Goal: Information Seeking & Learning: Learn about a topic

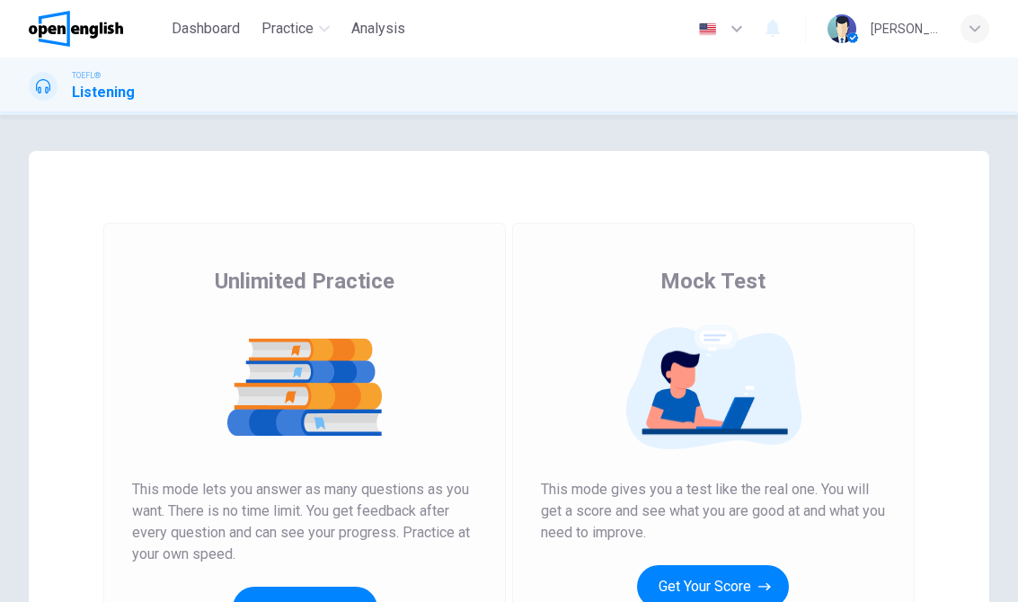
scroll to position [45, 0]
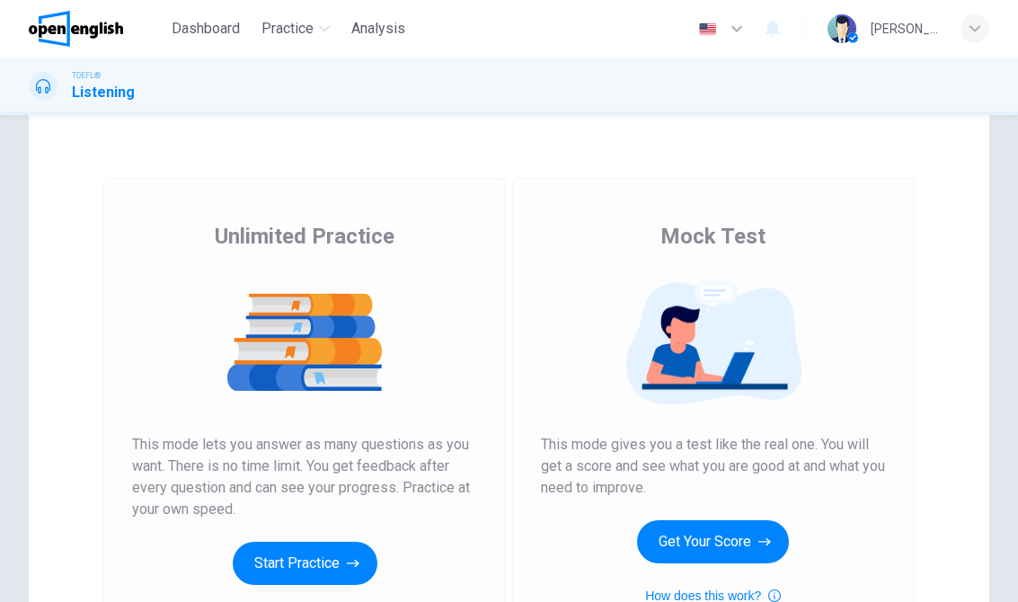
click at [319, 566] on button "Start Practice" at bounding box center [305, 563] width 145 height 43
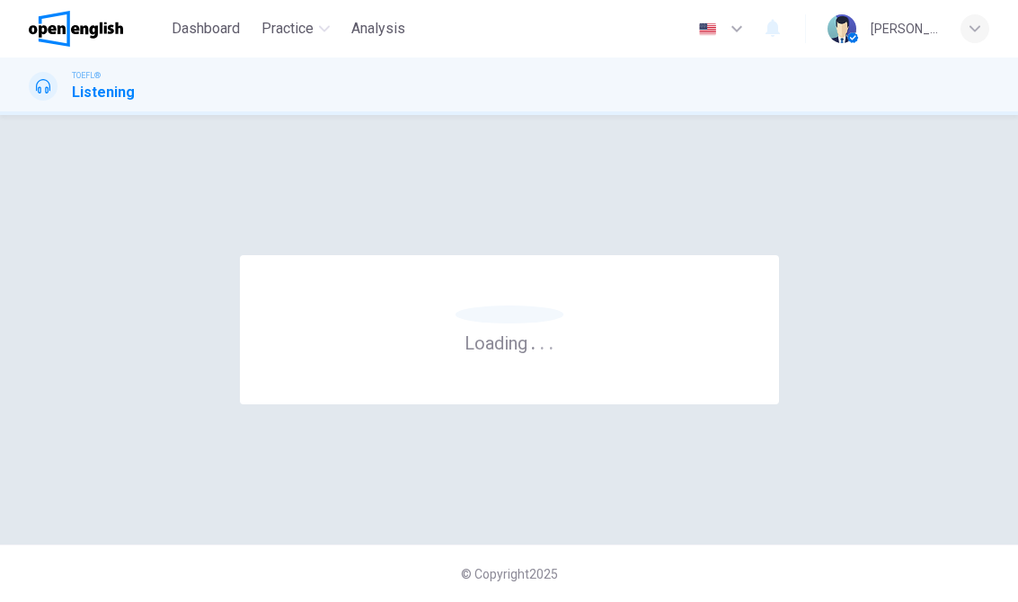
scroll to position [0, 0]
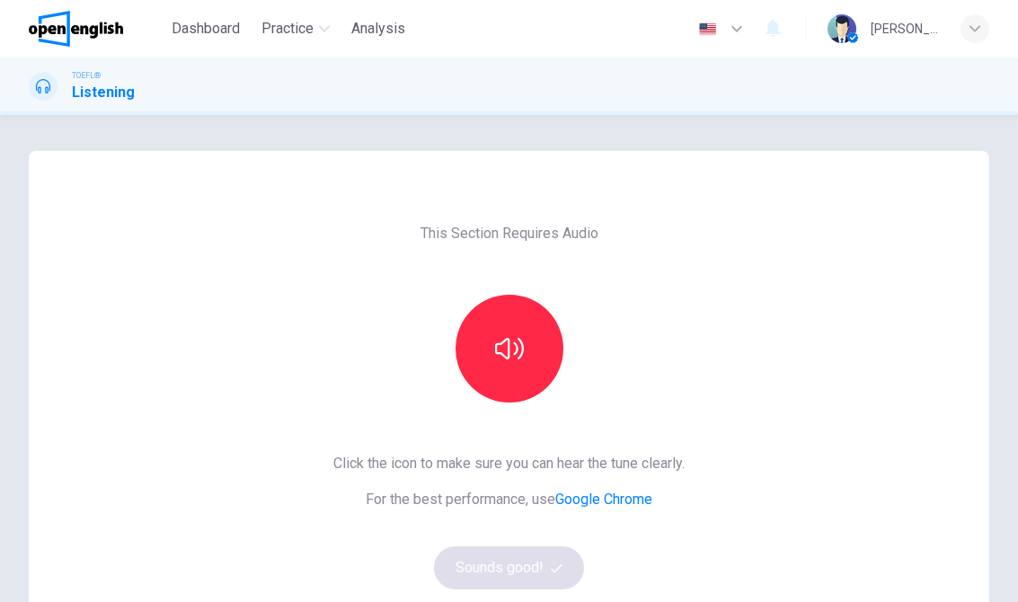
click at [524, 366] on button "button" at bounding box center [509, 349] width 108 height 108
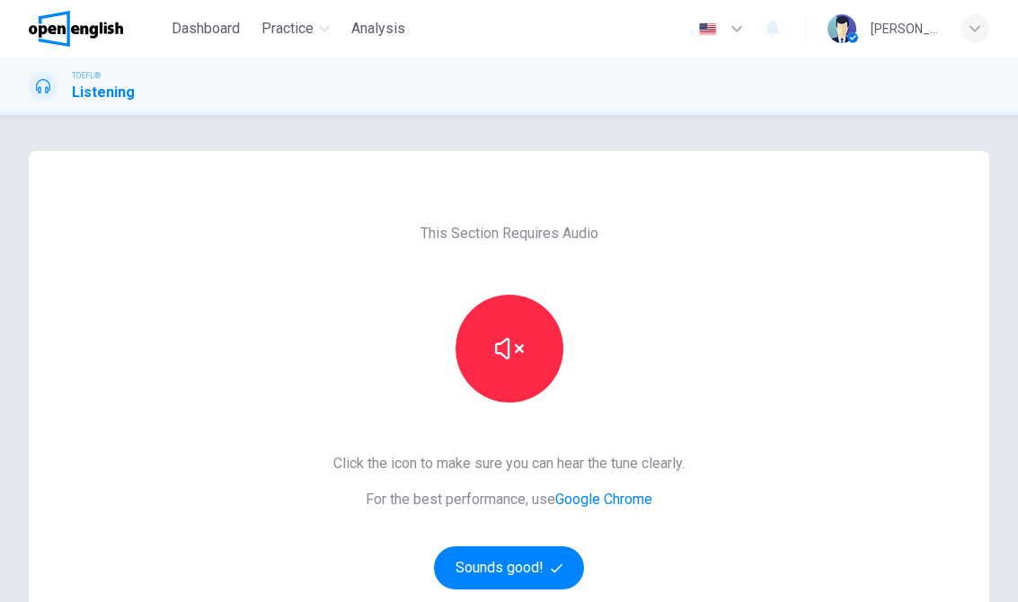
click at [512, 550] on button "Sounds good!" at bounding box center [509, 567] width 151 height 43
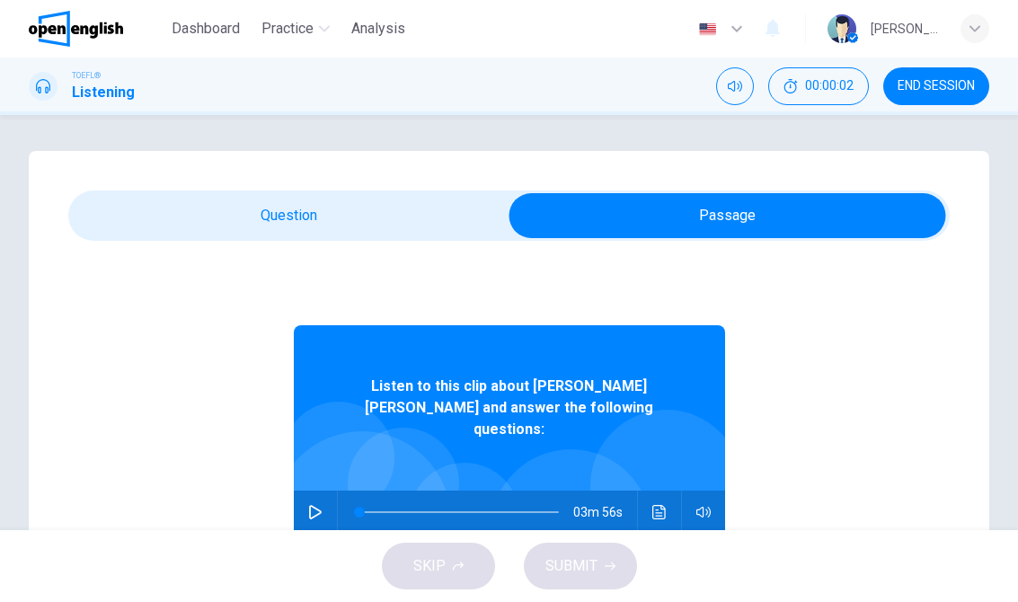
click at [327, 491] on button "button" at bounding box center [315, 512] width 29 height 43
click at [659, 505] on icon "Click to see the audio transcription" at bounding box center [659, 512] width 14 height 14
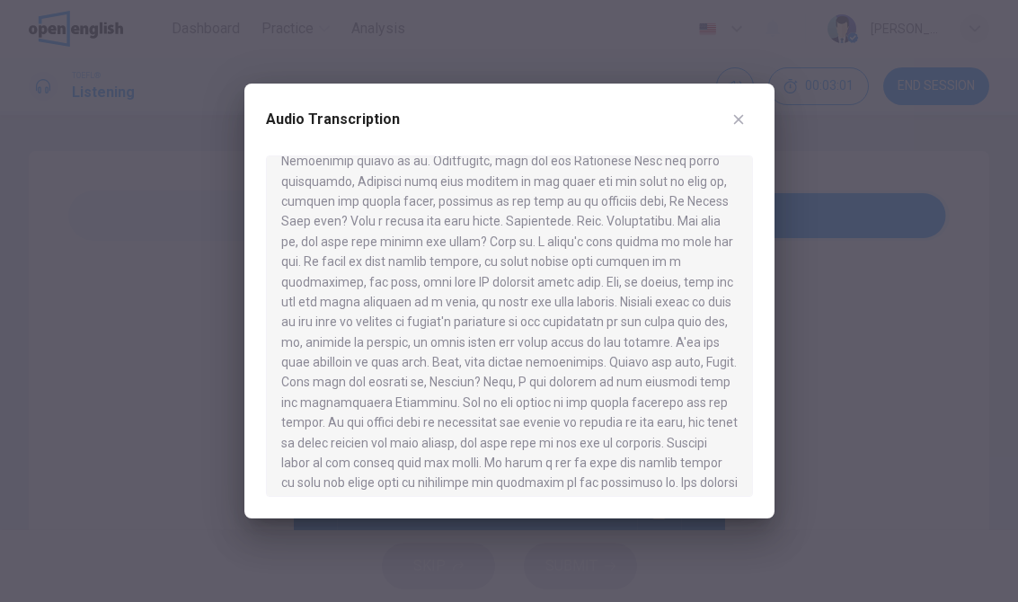
scroll to position [544, 0]
click at [741, 97] on div "Audio Transcription" at bounding box center [509, 301] width 530 height 435
click at [736, 111] on button "button" at bounding box center [738, 119] width 29 height 29
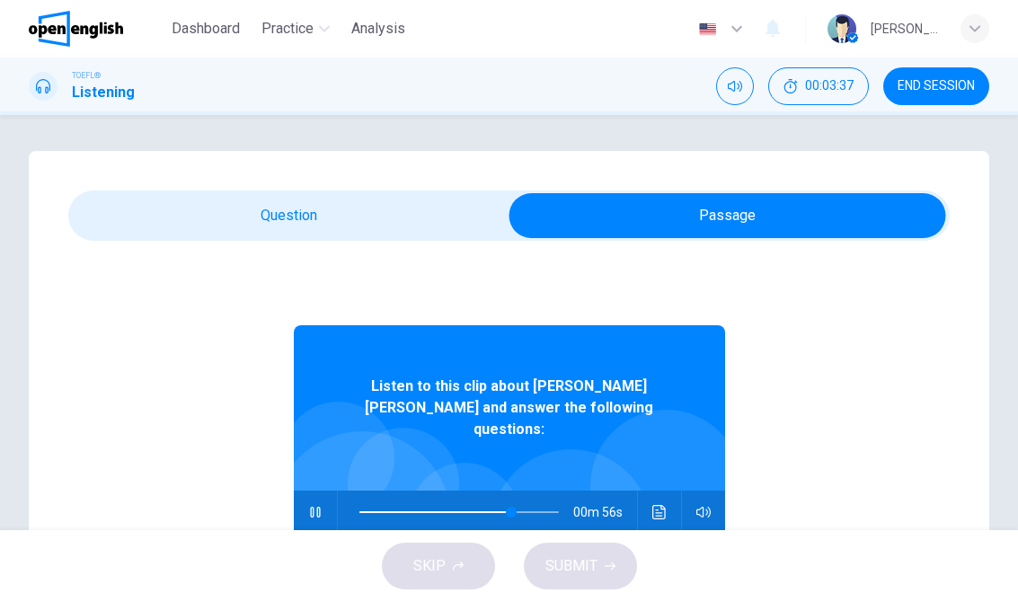
click at [314, 507] on button "button" at bounding box center [315, 512] width 29 height 43
click at [327, 491] on button "button" at bounding box center [315, 512] width 29 height 43
click at [662, 505] on icon "Click to see the audio transcription" at bounding box center [659, 512] width 14 height 14
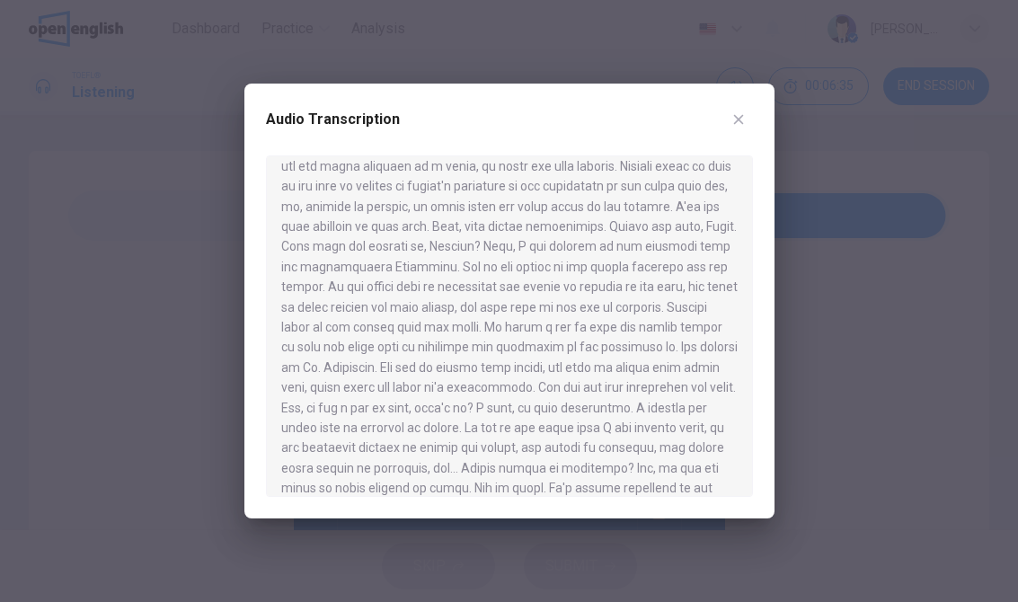
scroll to position [677, 0]
type input "*"
click at [881, 260] on div at bounding box center [509, 301] width 1018 height 602
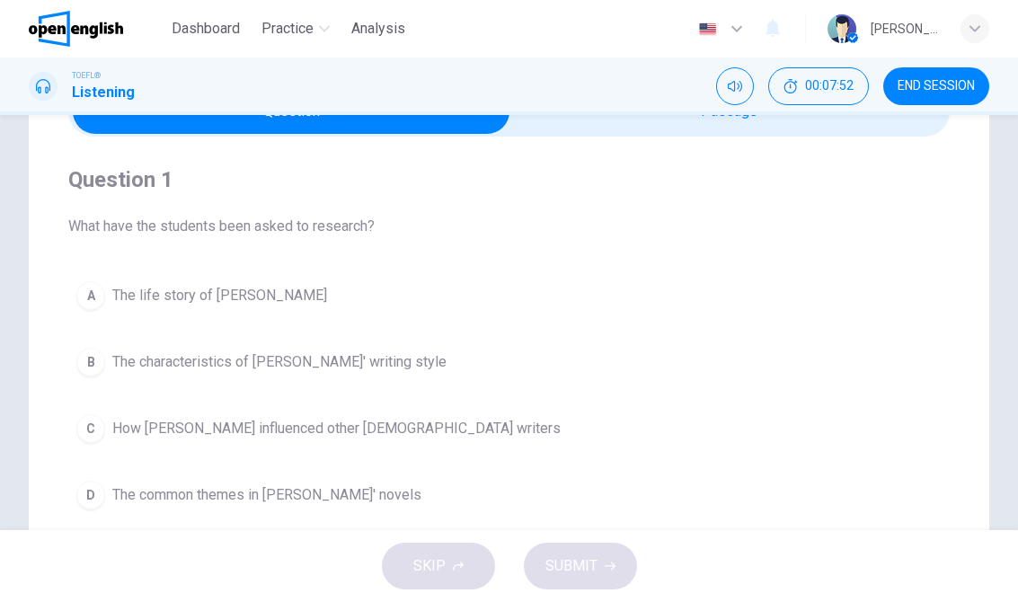
scroll to position [58, 0]
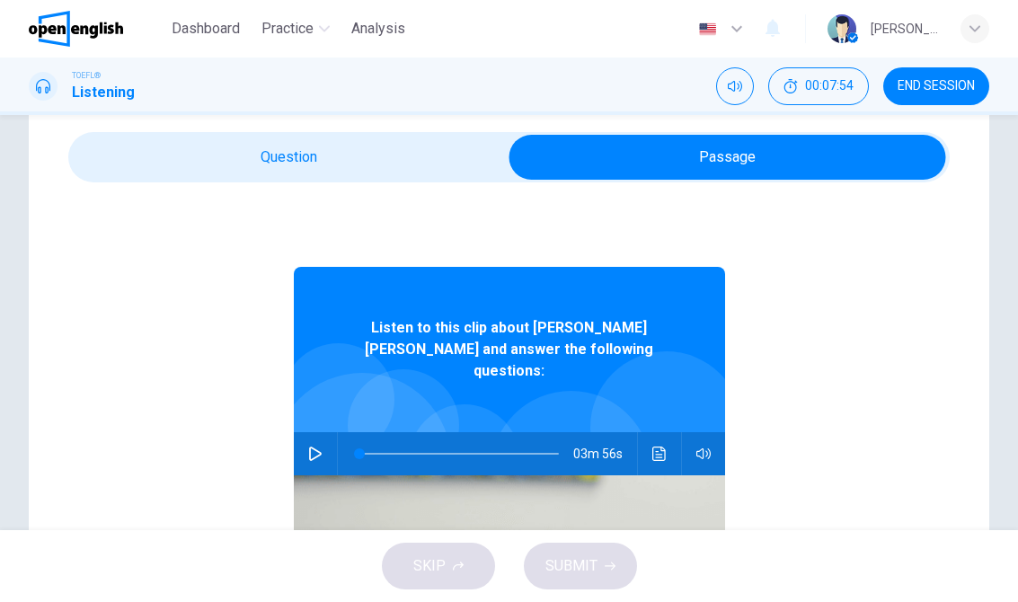
click at [622, 384] on div at bounding box center [666, 427] width 152 height 152
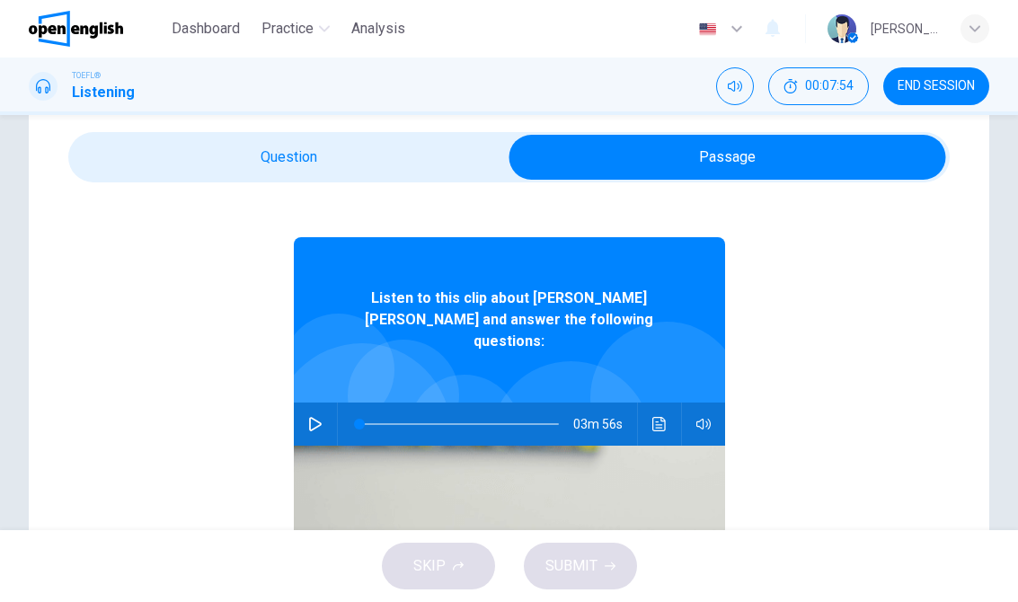
scroll to position [46, 0]
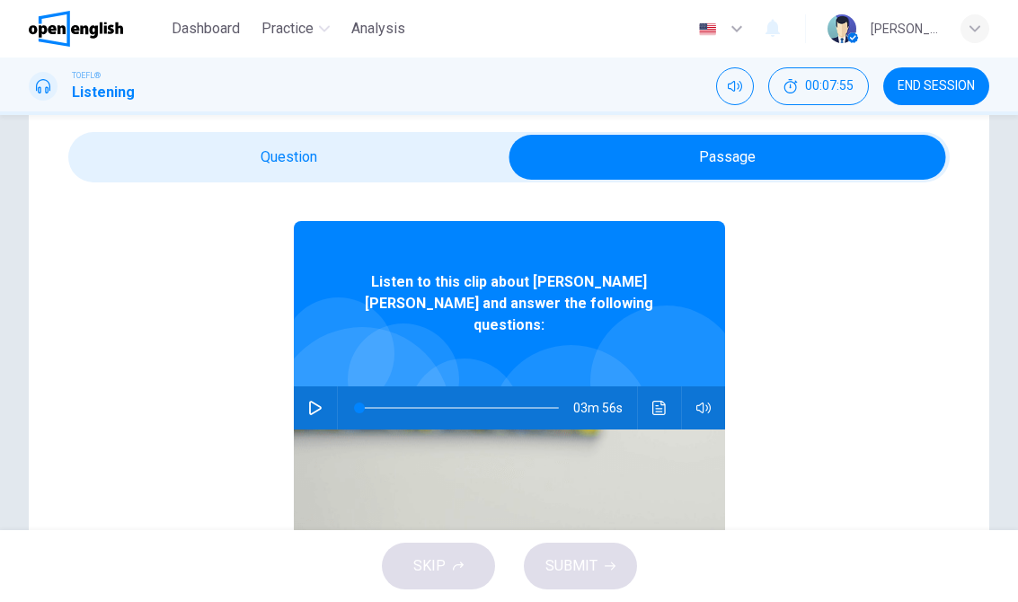
click at [655, 401] on icon "Click to see the audio transcription" at bounding box center [659, 408] width 14 height 14
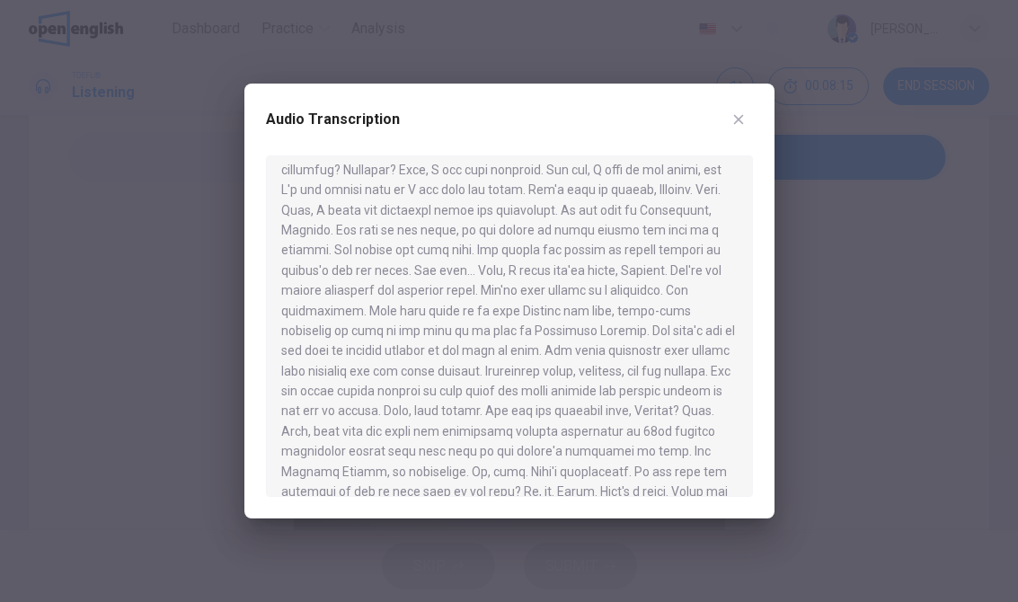
scroll to position [56, 0]
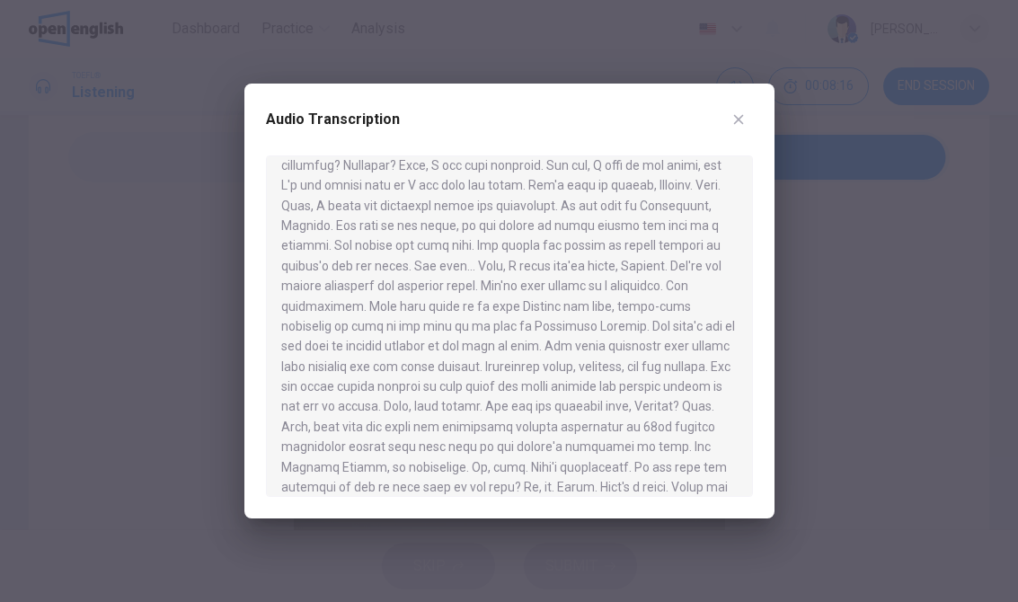
click at [815, 278] on div at bounding box center [509, 301] width 1018 height 602
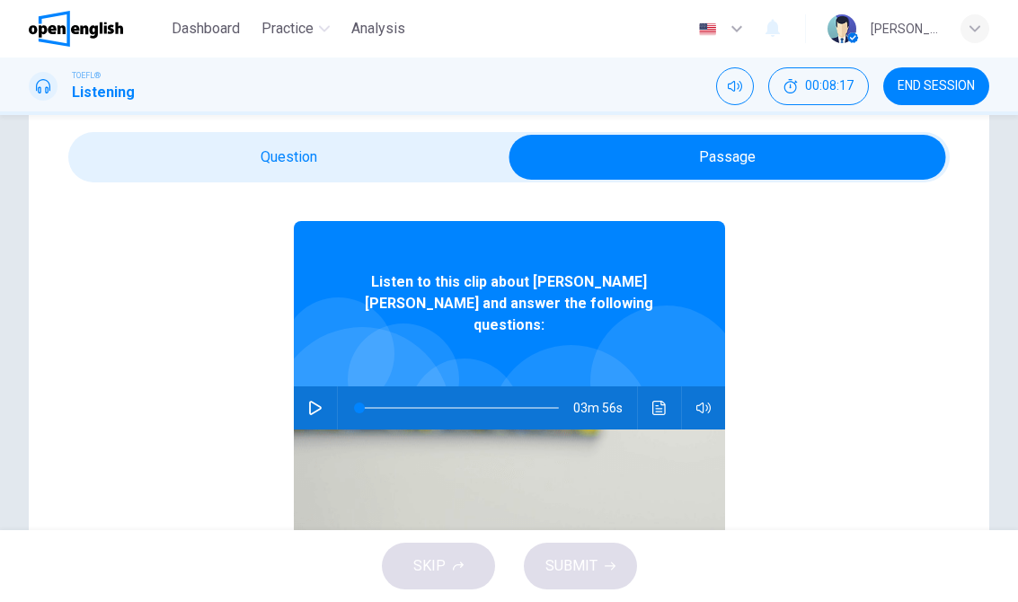
click at [658, 401] on icon "Click to see the audio transcription" at bounding box center [659, 408] width 14 height 14
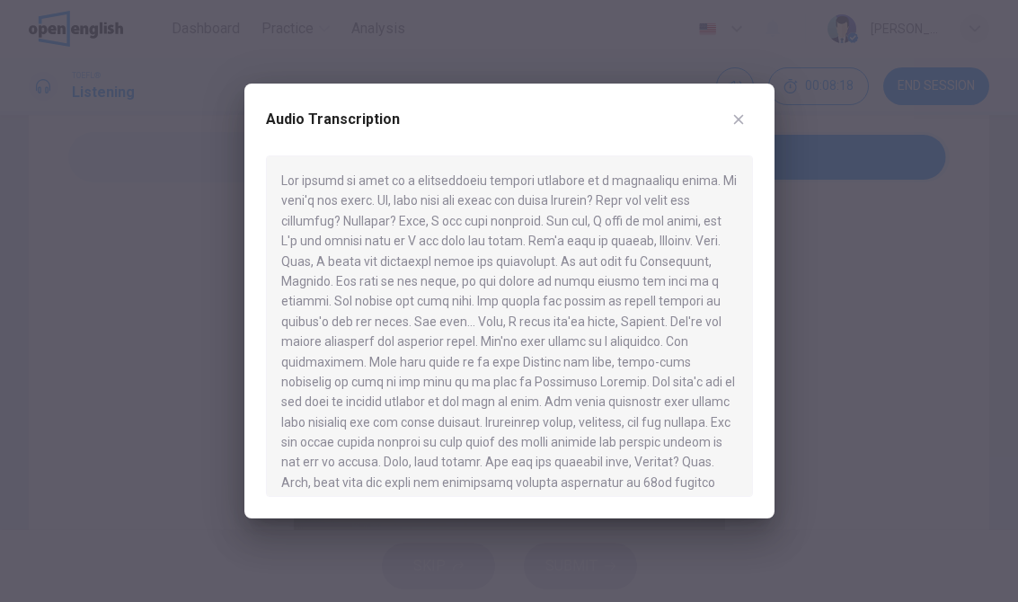
scroll to position [0, 0]
click at [832, 207] on div at bounding box center [509, 301] width 1018 height 602
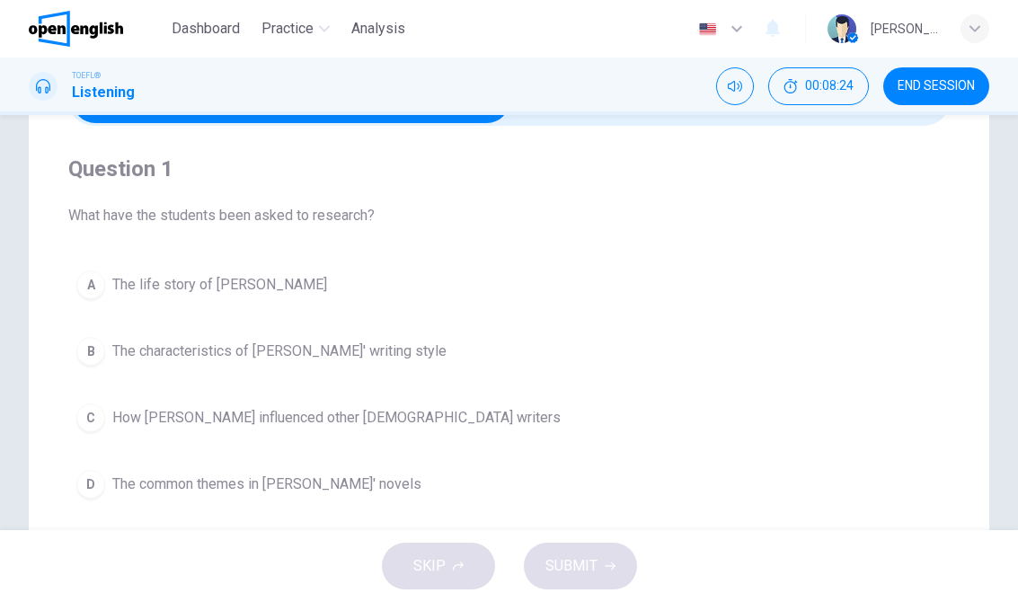
scroll to position [118, 0]
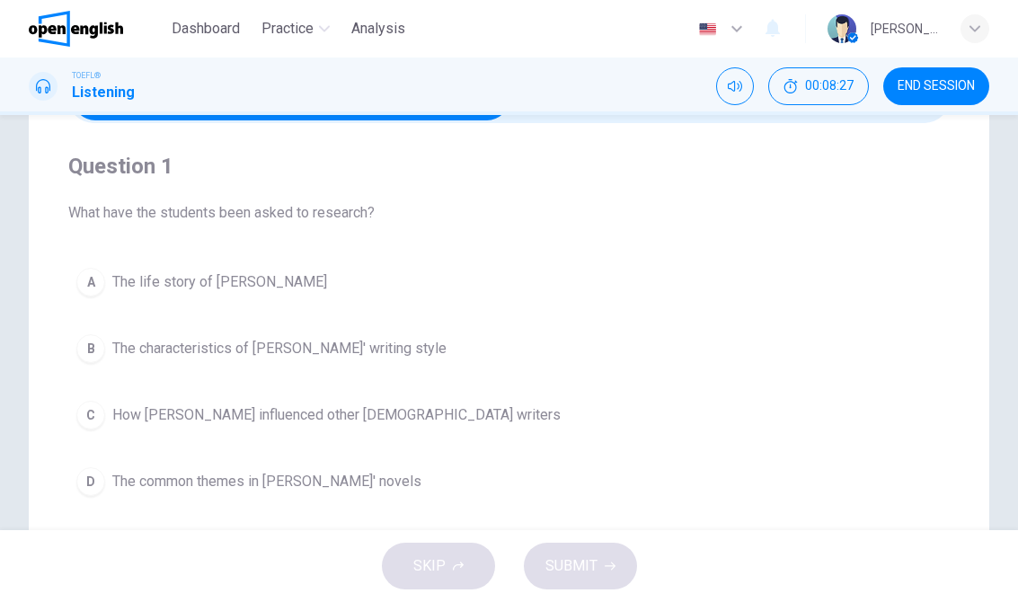
click at [362, 367] on button "B The characteristics of [PERSON_NAME]' writing style" at bounding box center [508, 348] width 881 height 45
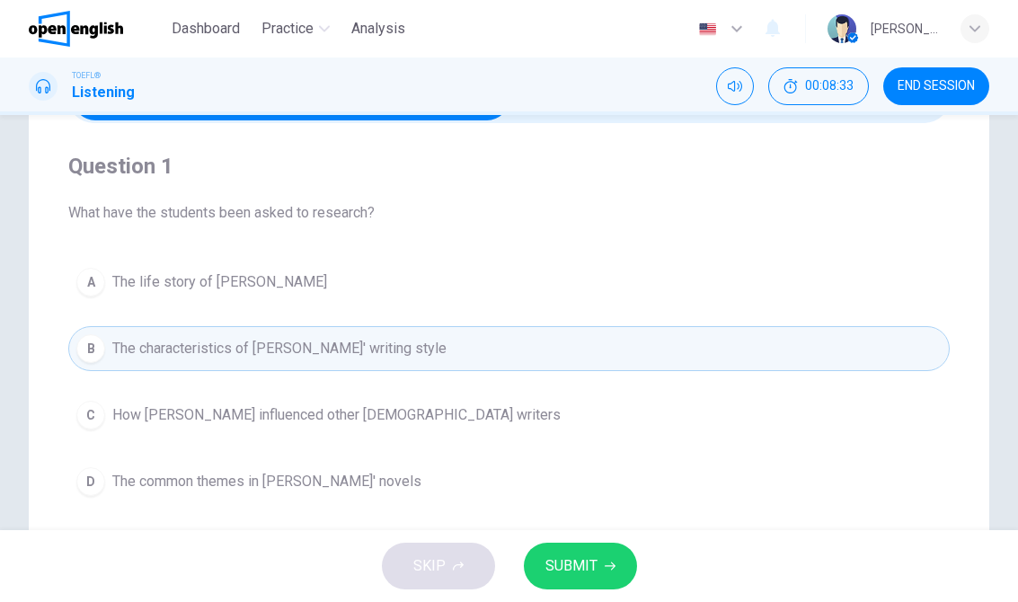
click at [287, 302] on button "A The life story of [PERSON_NAME]" at bounding box center [508, 282] width 881 height 45
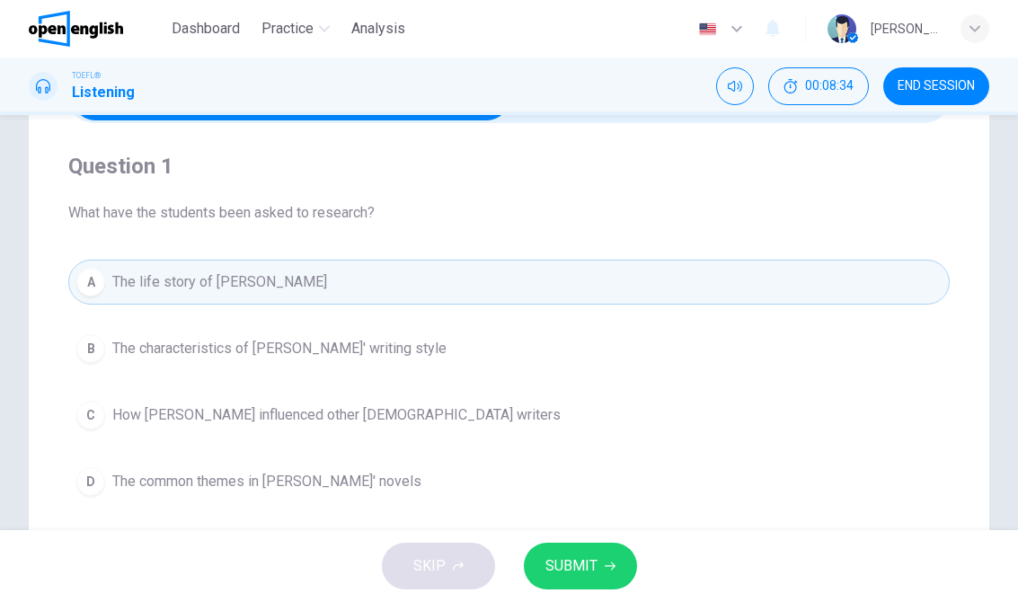
click at [364, 335] on button "B The characteristics of [PERSON_NAME]' writing style" at bounding box center [508, 348] width 881 height 45
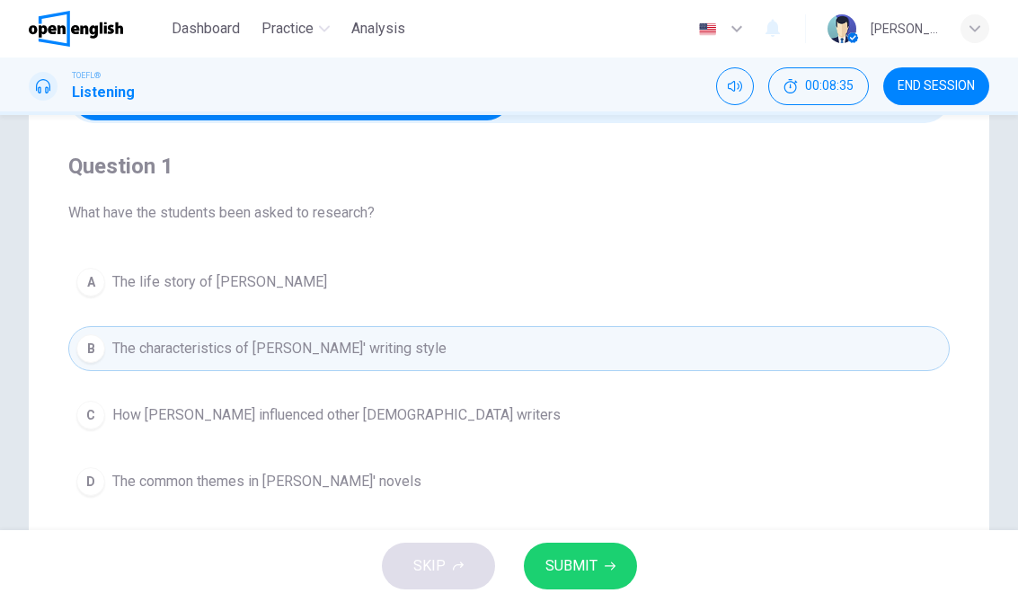
click at [598, 554] on button "SUBMIT" at bounding box center [580, 566] width 113 height 47
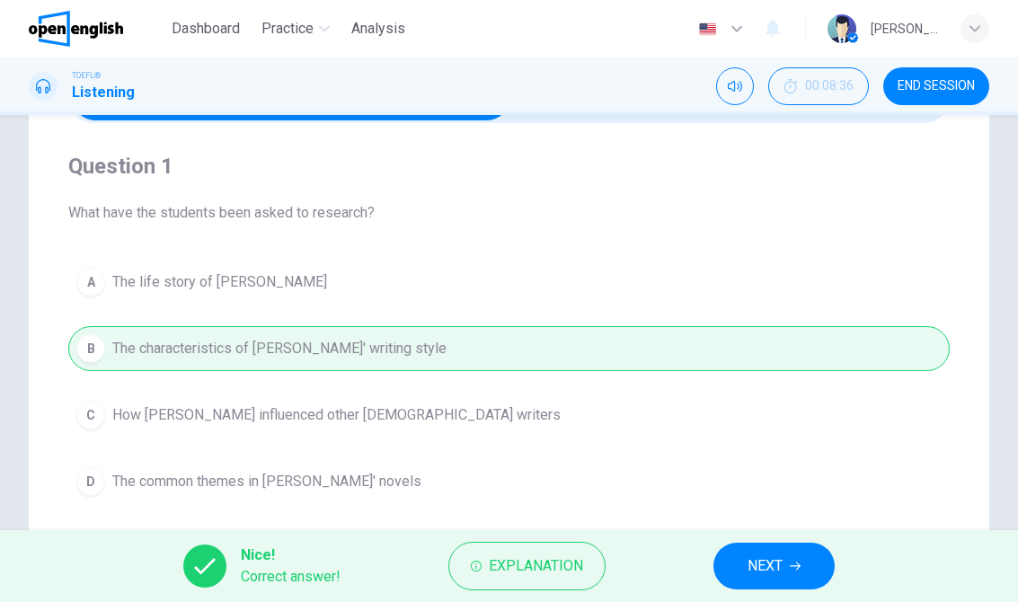
click at [756, 560] on span "NEXT" at bounding box center [764, 565] width 35 height 25
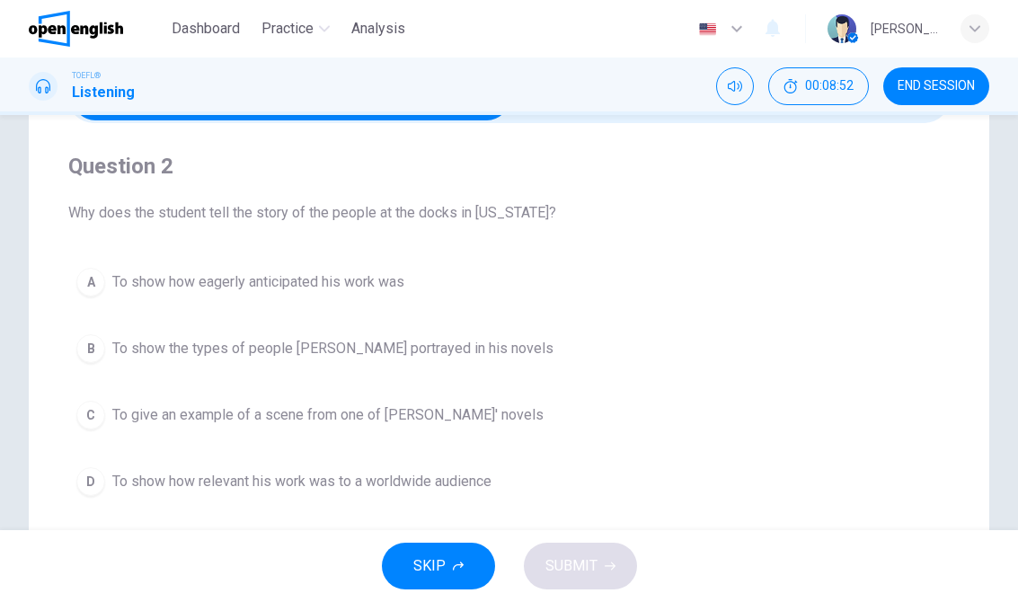
click at [412, 488] on span "To show how relevant his work was to a worldwide audience" at bounding box center [301, 482] width 379 height 22
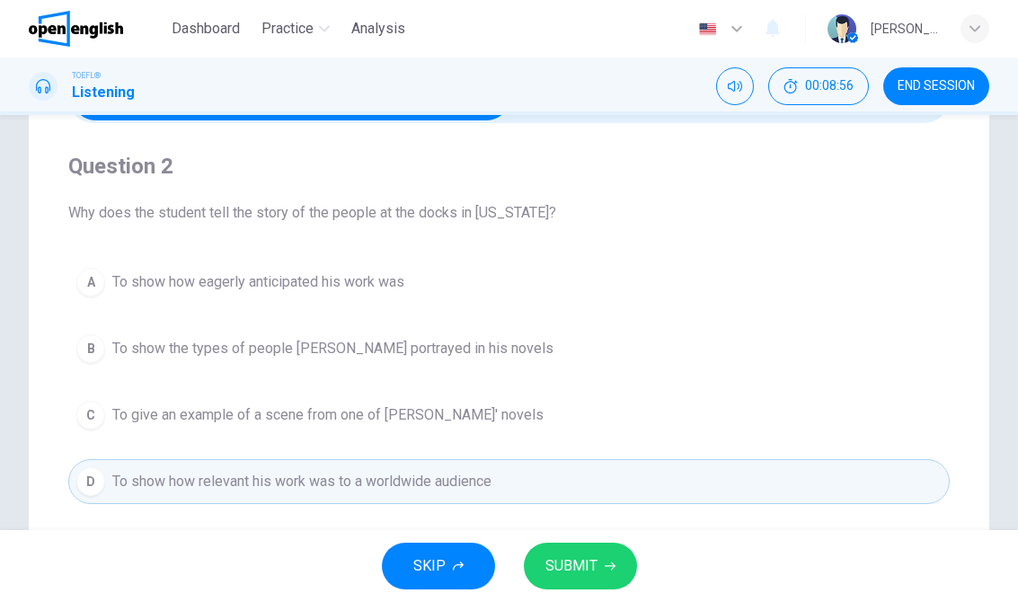
click at [590, 567] on span "SUBMIT" at bounding box center [571, 565] width 52 height 25
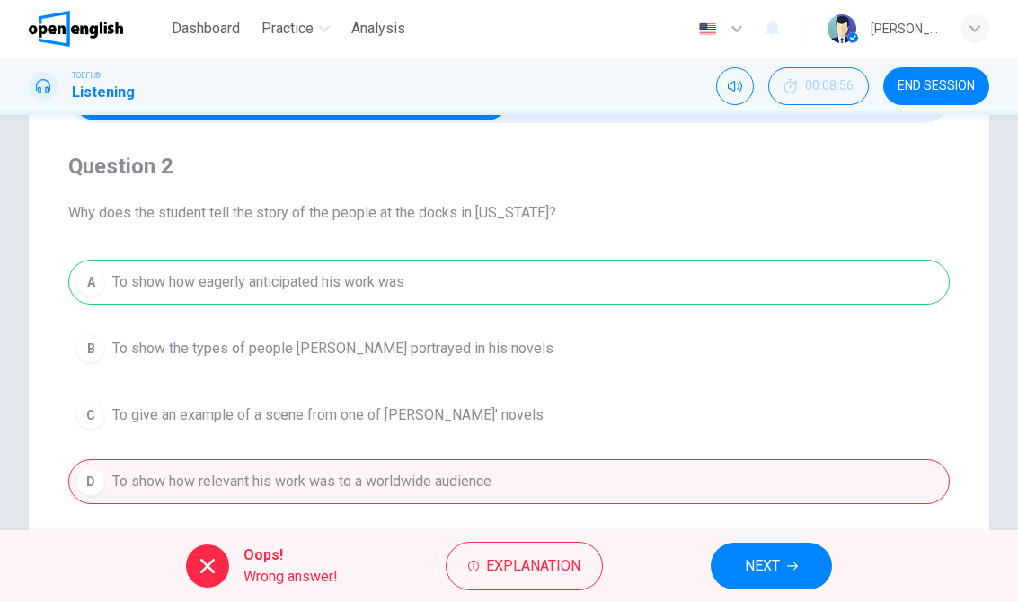
click at [747, 550] on button "NEXT" at bounding box center [771, 566] width 121 height 47
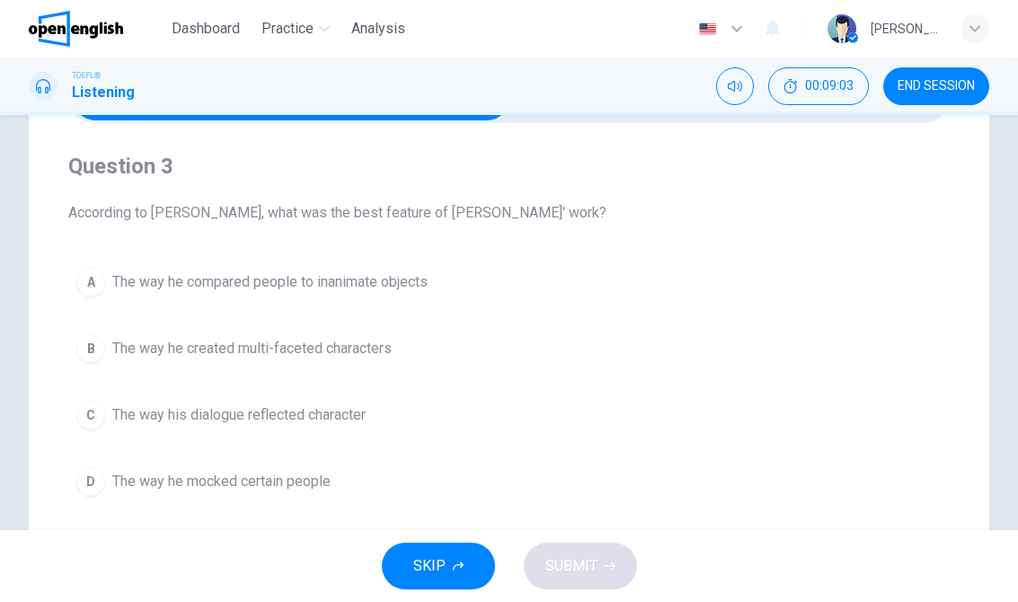
click at [353, 340] on span "The way he created multi-faceted characters" at bounding box center [251, 349] width 279 height 22
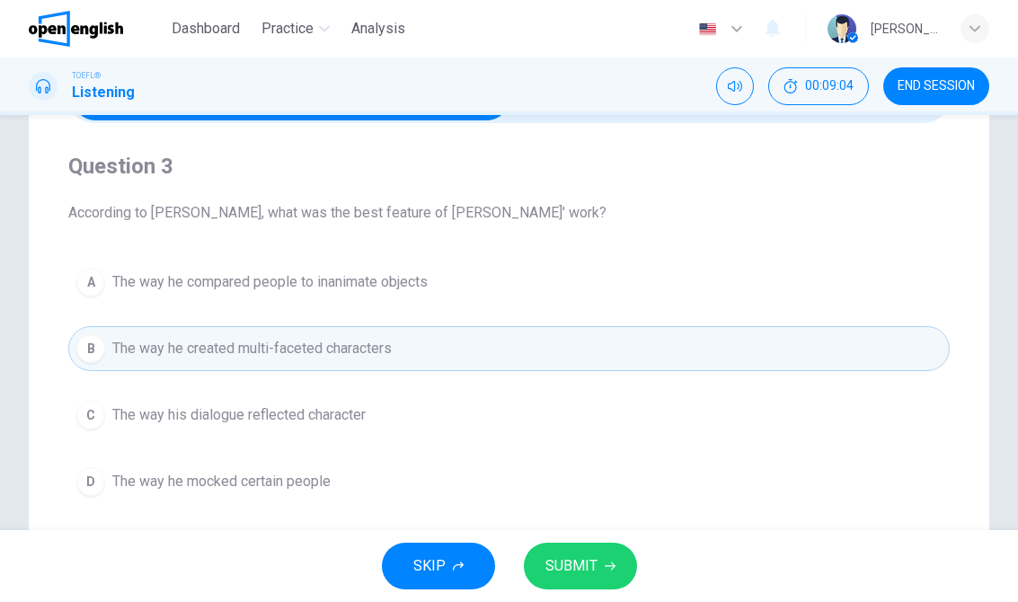
click at [564, 581] on button "SUBMIT" at bounding box center [580, 566] width 113 height 47
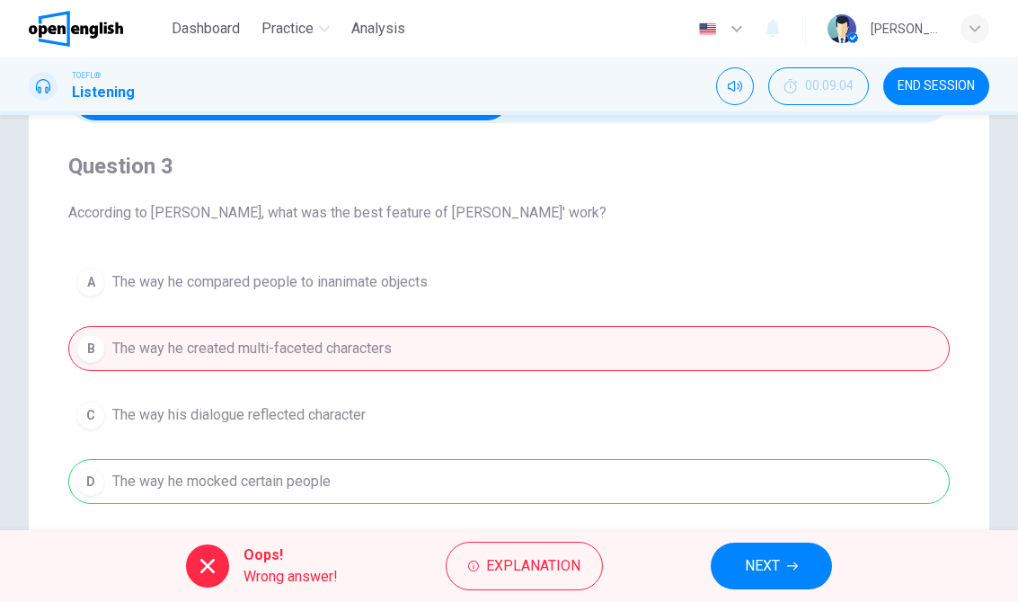
click at [694, 564] on div "Oops! Wrong answer! Explanation NEXT" at bounding box center [509, 566] width 1018 height 72
click at [703, 574] on div "Oops! Wrong answer! Explanation NEXT" at bounding box center [509, 566] width 1018 height 72
click at [770, 559] on span "NEXT" at bounding box center [762, 565] width 35 height 25
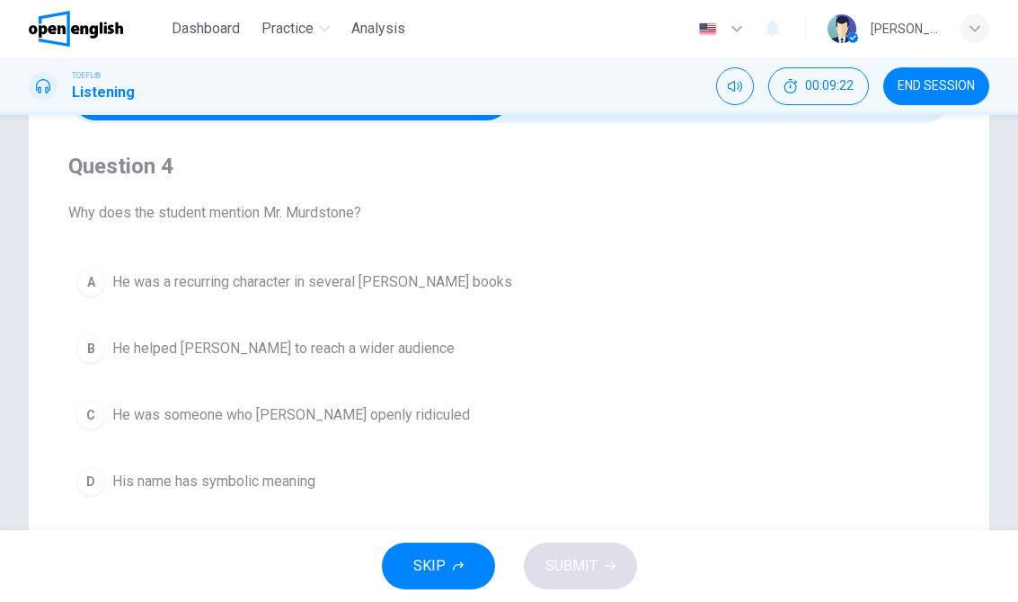
click at [391, 302] on button "A He was a recurring character in several [PERSON_NAME] books" at bounding box center [508, 282] width 881 height 45
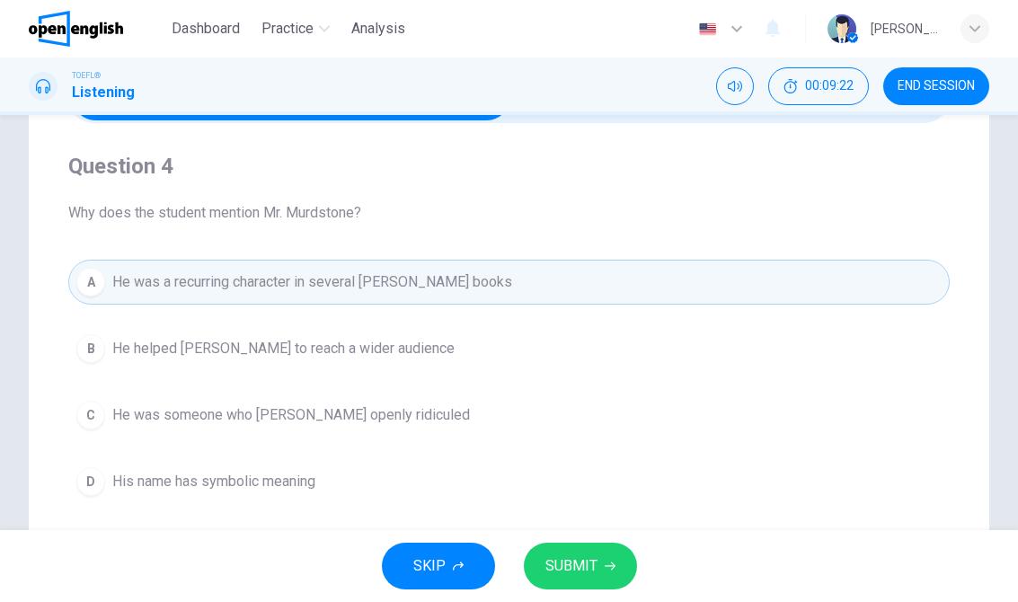
click at [575, 545] on button "SUBMIT" at bounding box center [580, 566] width 113 height 47
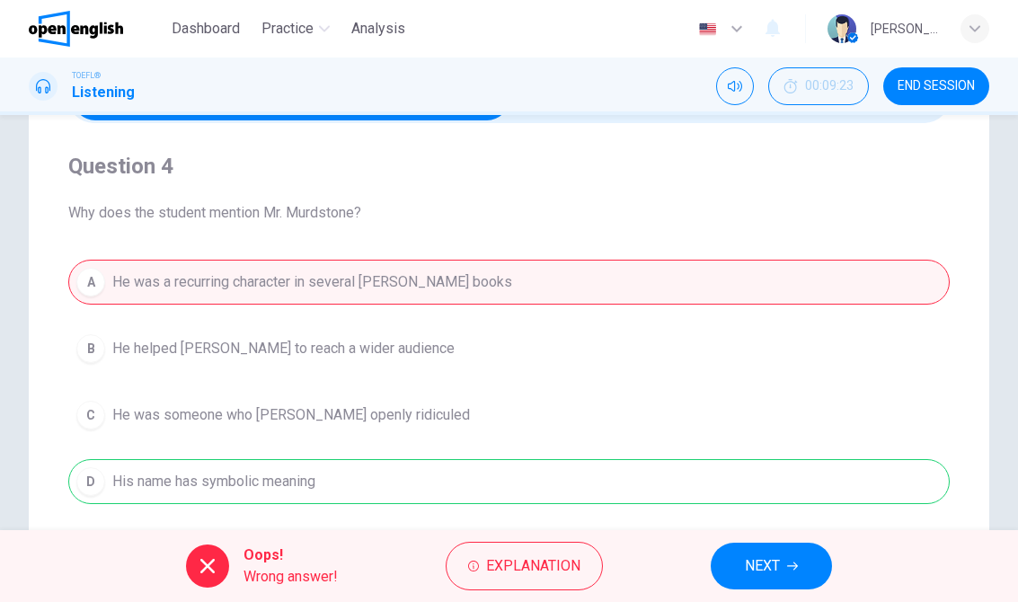
click at [712, 582] on div "Oops! Wrong answer! Explanation NEXT" at bounding box center [509, 566] width 1018 height 72
click at [748, 578] on span "NEXT" at bounding box center [762, 565] width 35 height 25
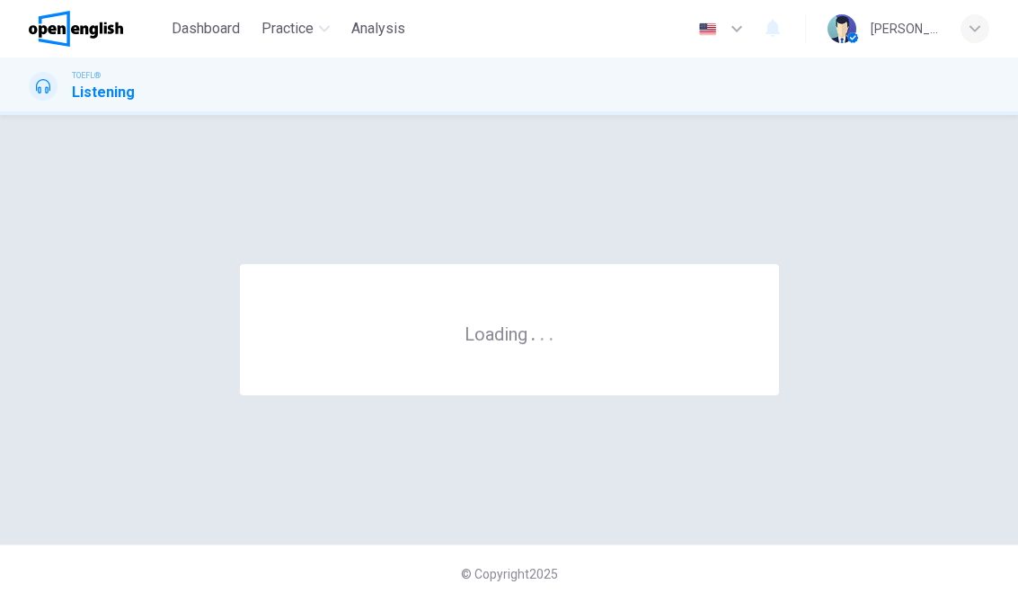
scroll to position [0, 0]
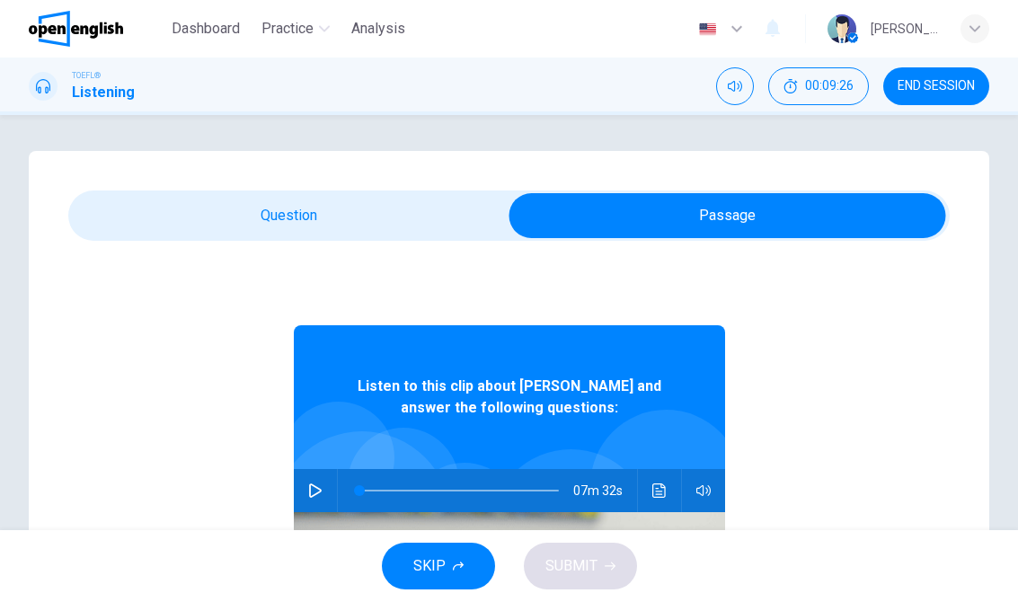
click at [319, 491] on icon "button" at bounding box center [315, 490] width 14 height 14
click at [661, 481] on button "Click to see the audio transcription" at bounding box center [659, 490] width 29 height 43
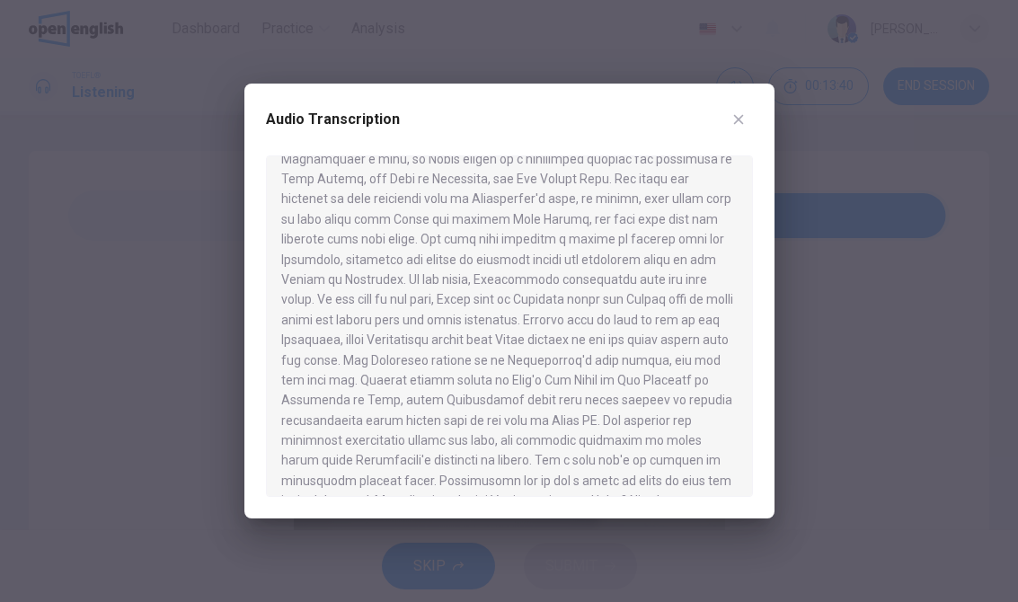
scroll to position [865, 0]
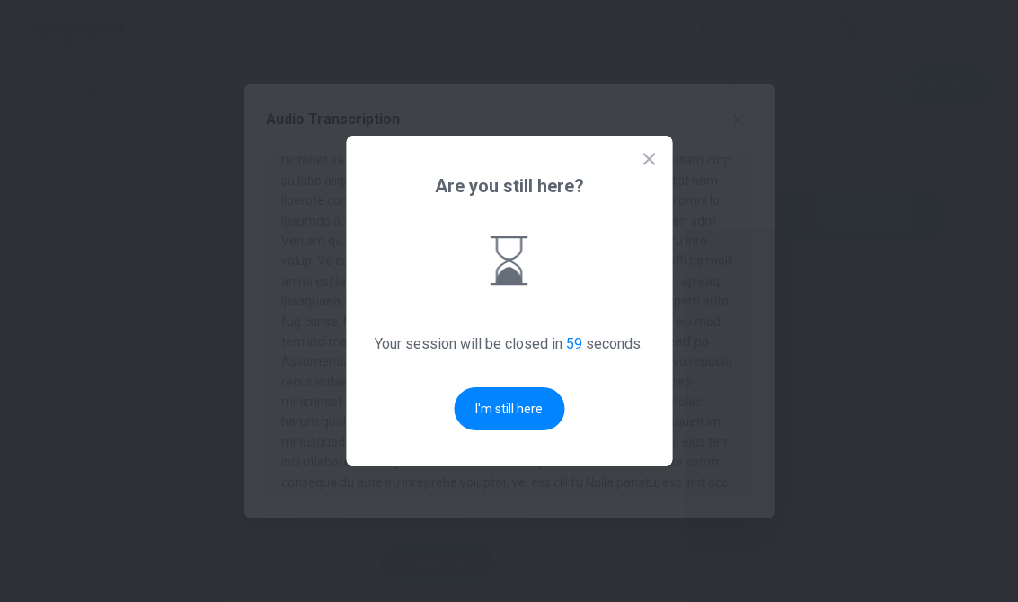
click at [525, 422] on button "I'm still here" at bounding box center [509, 408] width 110 height 43
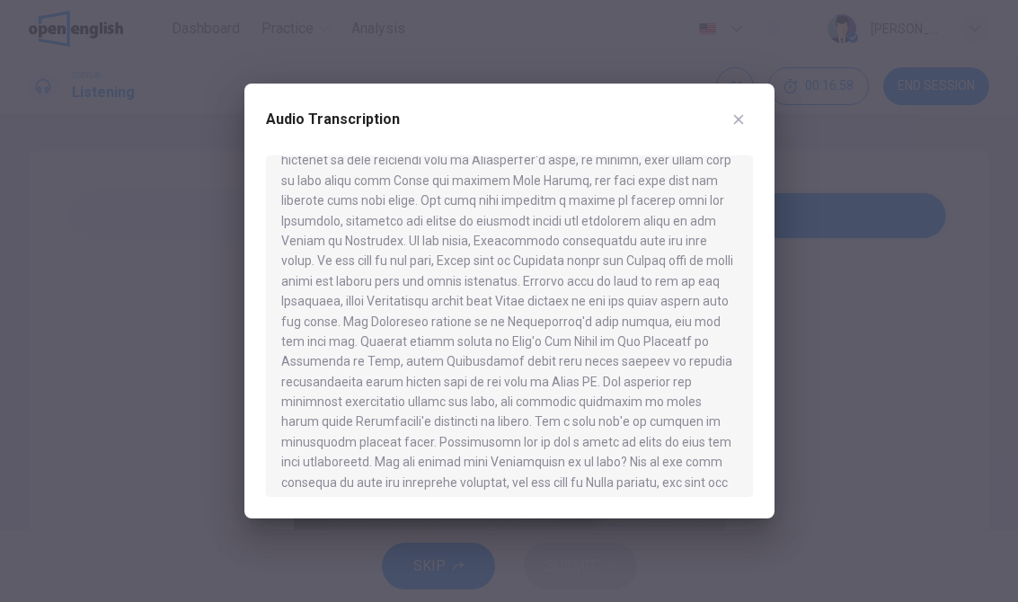
type input "*"
